Goal: Navigation & Orientation: Find specific page/section

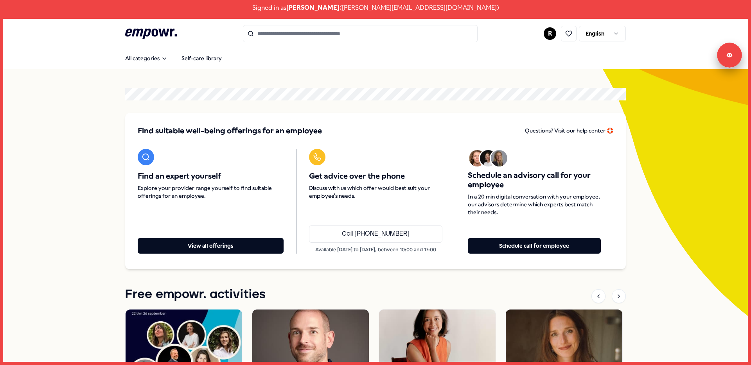
click at [605, 35] on html "Signed in as [PERSON_NAME] ( [PERSON_NAME][EMAIL_ADDRESS][DOMAIN_NAME] ) .empow…" at bounding box center [375, 182] width 751 height 365
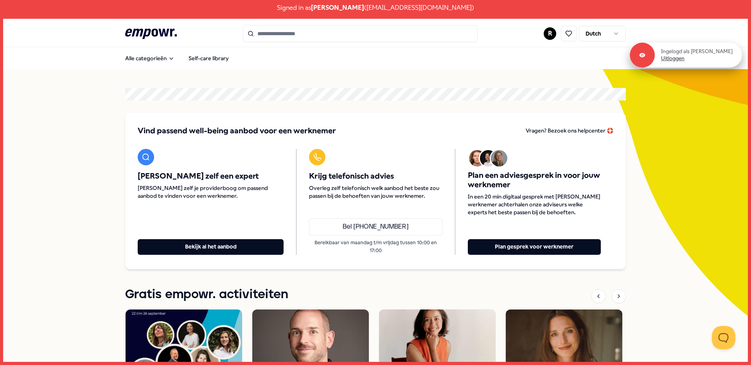
click at [680, 59] on link "Uitloggen" at bounding box center [672, 58] width 23 height 7
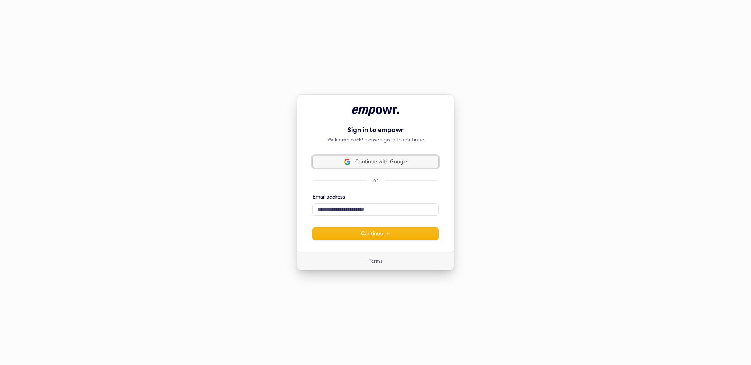
click at [379, 163] on span "Continue with Google" at bounding box center [381, 161] width 52 height 7
